Goal: Transaction & Acquisition: Purchase product/service

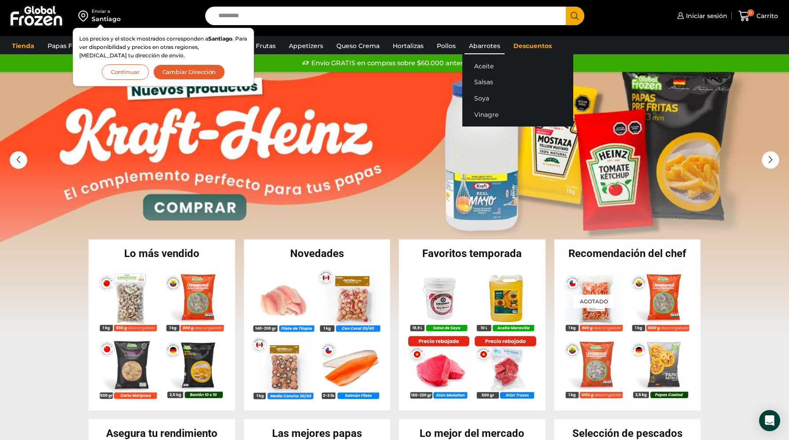
click at [477, 52] on link "Abarrotes" at bounding box center [485, 45] width 40 height 17
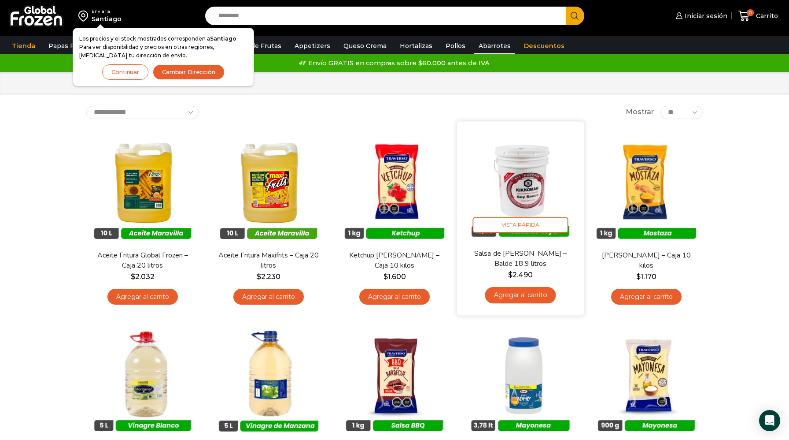
click at [547, 190] on img at bounding box center [521, 185] width 114 height 114
click at [539, 184] on img at bounding box center [521, 185] width 114 height 114
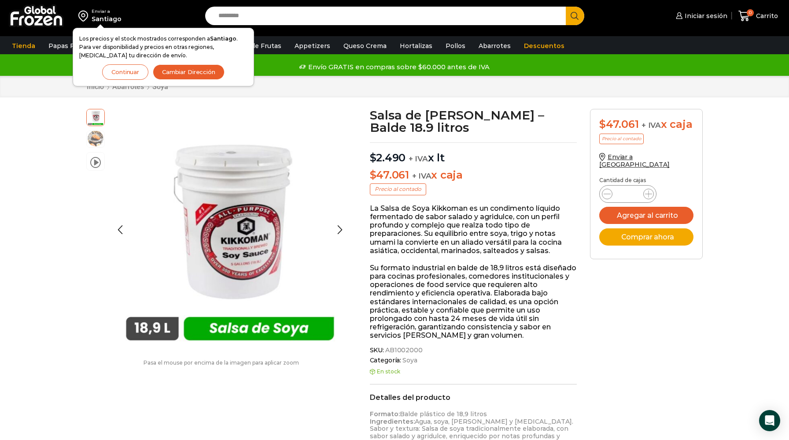
click at [98, 140] on img at bounding box center [96, 139] width 18 height 18
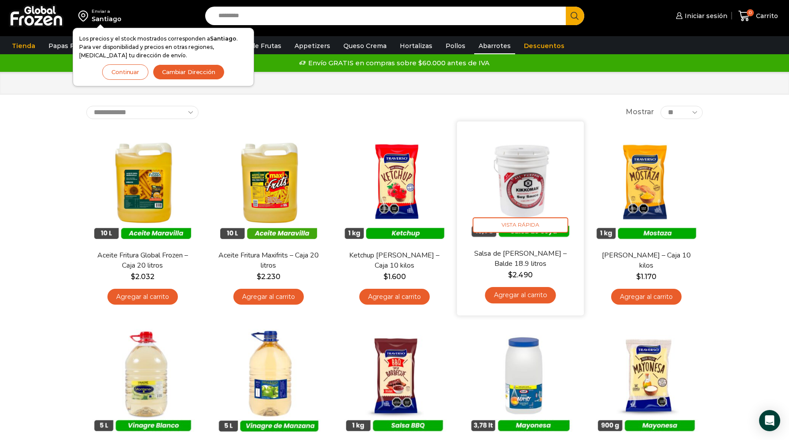
click at [507, 186] on img at bounding box center [521, 185] width 114 height 114
click at [531, 198] on img at bounding box center [521, 185] width 114 height 114
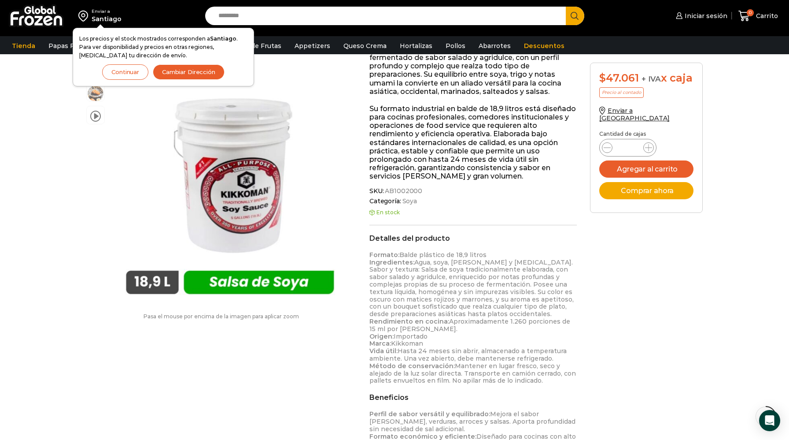
scroll to position [175, 0]
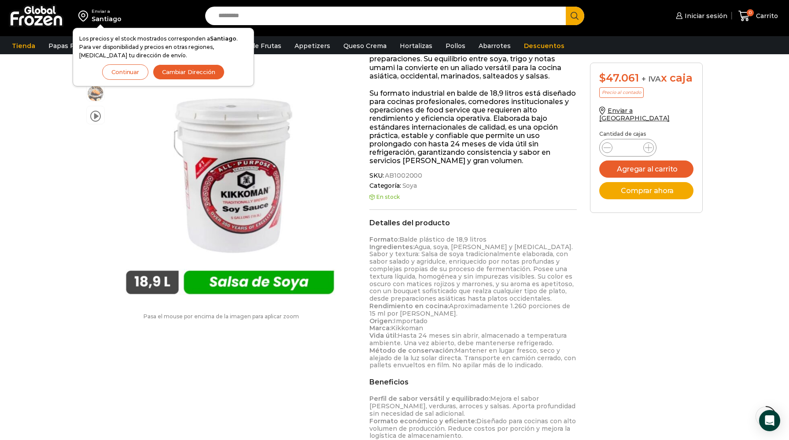
drag, startPoint x: 544, startPoint y: 246, endPoint x: 414, endPoint y: 244, distance: 130.4
click at [414, 244] on p "Formato: Balde plástico de 18,9 litros Ingredientes: Agua, soya, trigo, sal y b…" at bounding box center [473, 302] width 207 height 133
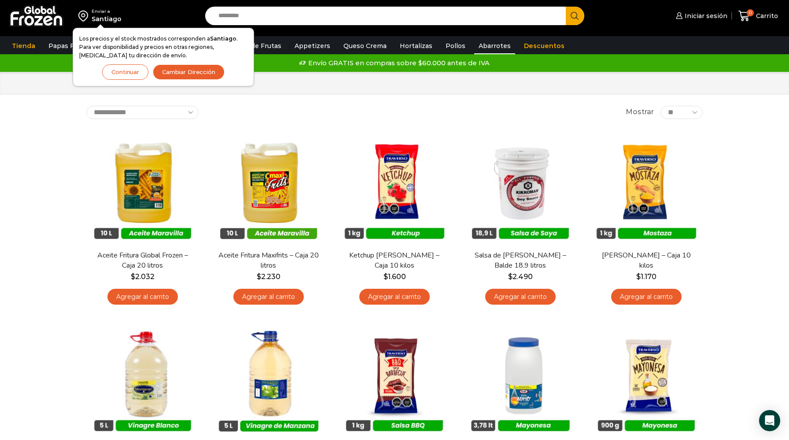
click at [342, 21] on input "Search input" at bounding box center [388, 16] width 348 height 19
click at [144, 74] on button "Continuar" at bounding box center [125, 71] width 46 height 15
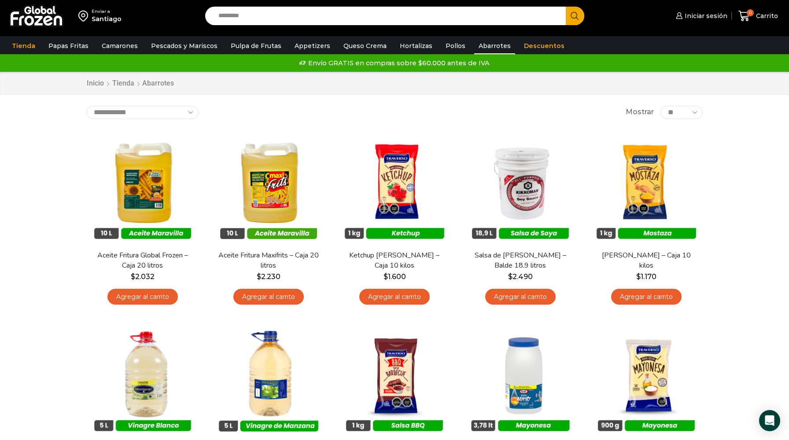
click at [268, 11] on input "Search input" at bounding box center [388, 16] width 348 height 19
type input "******"
click at [566, 7] on button "Search" at bounding box center [575, 16] width 19 height 19
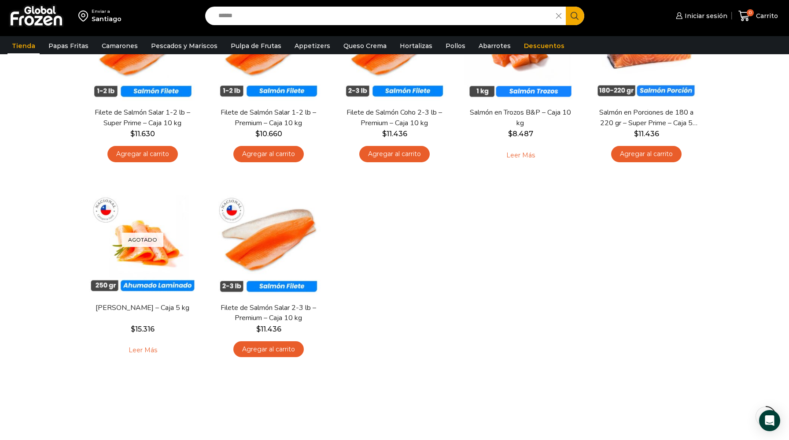
scroll to position [162, 0]
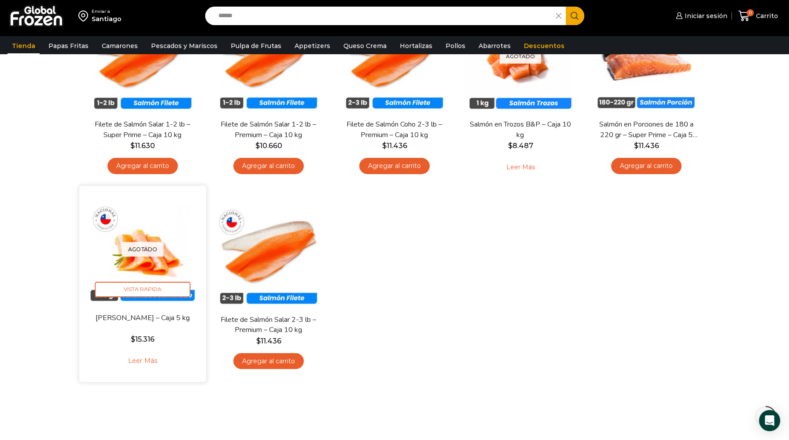
click at [148, 249] on p "Agotado" at bounding box center [143, 248] width 42 height 15
click at [144, 360] on link "Leer más" at bounding box center [143, 360] width 56 height 19
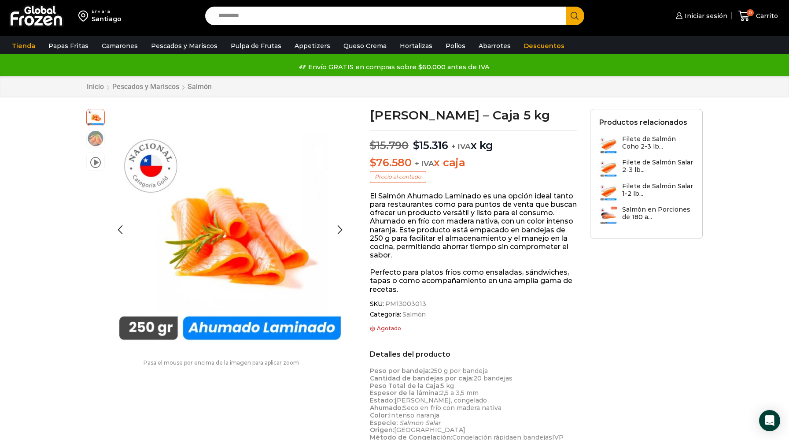
click at [98, 142] on img at bounding box center [96, 139] width 18 height 18
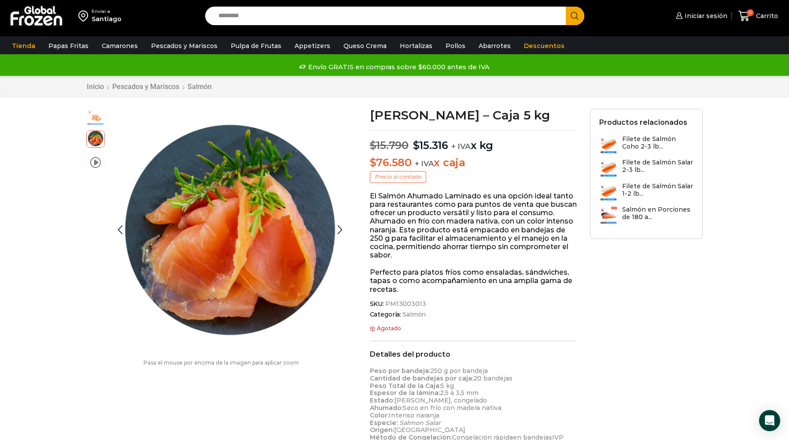
click at [96, 118] on img at bounding box center [96, 117] width 18 height 18
